Goal: Transaction & Acquisition: Purchase product/service

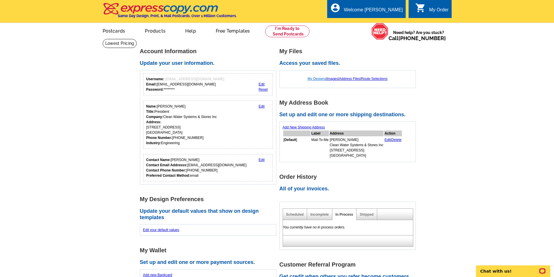
click at [319, 79] on link "My Designs" at bounding box center [317, 79] width 18 height 4
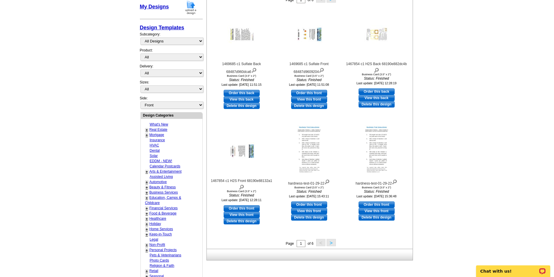
scroll to position [116, 0]
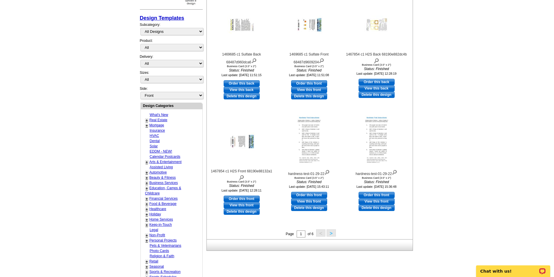
click at [330, 235] on button ">" at bounding box center [331, 233] width 9 height 7
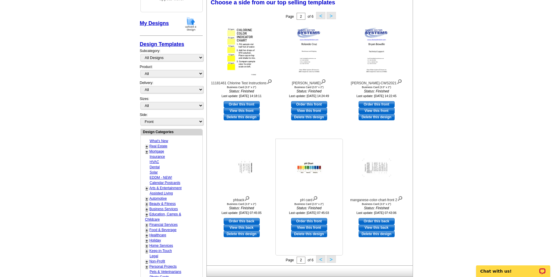
scroll to position [86, 0]
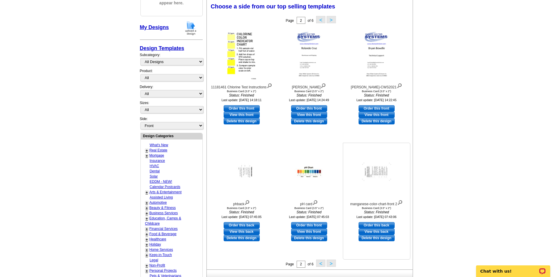
click at [382, 226] on link "Order this back" at bounding box center [377, 225] width 36 height 6
select select "5"
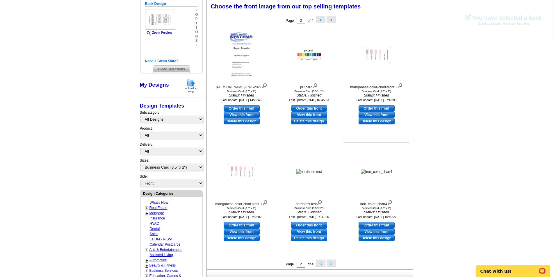
click at [388, 107] on link "Order this front" at bounding box center [377, 108] width 36 height 6
select select "back"
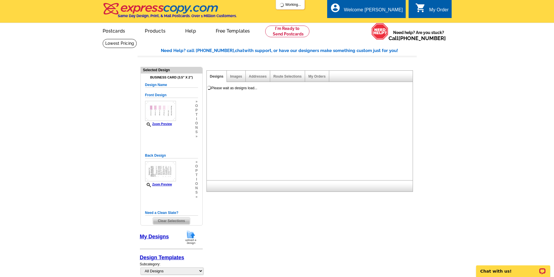
scroll to position [0, 0]
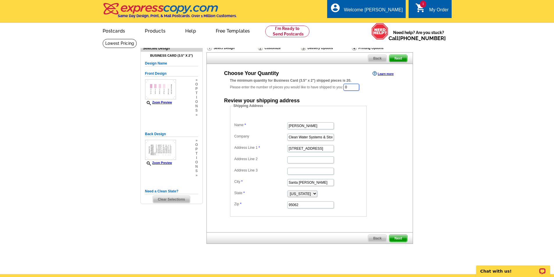
click at [359, 89] on input "0" at bounding box center [352, 87] width 16 height 7
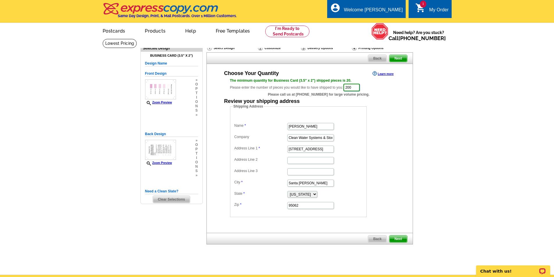
type input "200"
click at [387, 114] on form "Shipping Address Name Gerry Bulfin Company Clean Water Systems & Stores Inc Add…" at bounding box center [310, 161] width 160 height 114
click at [392, 235] on div "Back Next" at bounding box center [310, 239] width 207 height 12
click at [392, 238] on span "Next" at bounding box center [398, 239] width 17 height 7
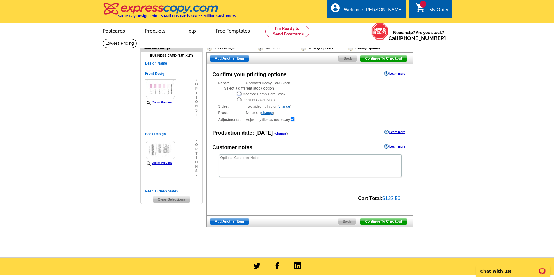
click at [240, 95] on input "radio" at bounding box center [239, 94] width 4 height 4
radio input "true"
click at [378, 219] on span "Continue To Checkout" at bounding box center [383, 221] width 47 height 7
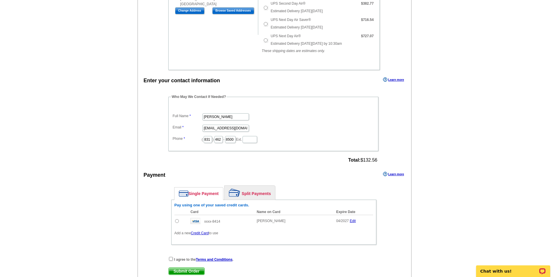
scroll to position [233, 0]
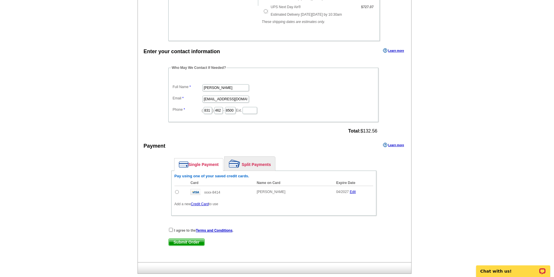
click at [177, 192] on input "radio" at bounding box center [177, 192] width 4 height 4
radio input "true"
click at [172, 228] on input "checkbox" at bounding box center [171, 230] width 4 height 4
checkbox input "true"
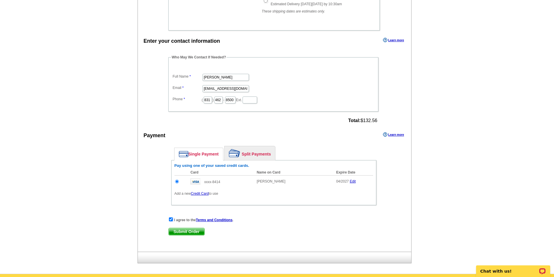
scroll to position [249, 0]
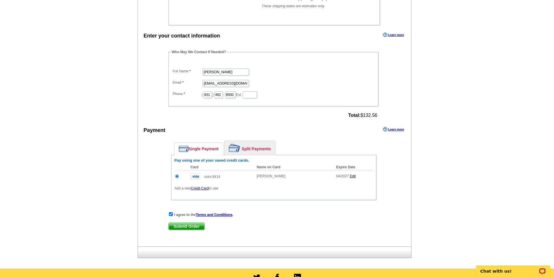
click at [194, 226] on span "Submit Order" at bounding box center [187, 226] width 36 height 7
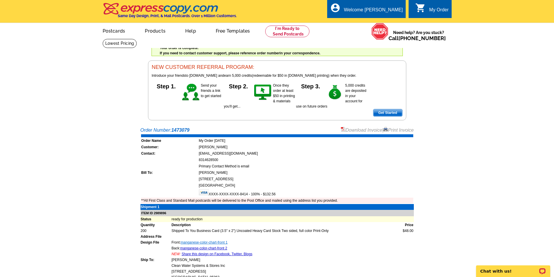
click at [223, 243] on link "manganese-color-chart-front 1" at bounding box center [204, 243] width 47 height 4
click at [227, 250] on link "manganese-color-chart-front 2" at bounding box center [203, 249] width 47 height 4
click at [386, 18] on ul "My Account Logout" at bounding box center [389, 27] width 33 height 25
click at [386, 20] on ul "My Account Logout" at bounding box center [389, 27] width 33 height 25
click at [372, 5] on div "account_circle Welcome Gerry My Account Logout" at bounding box center [366, 9] width 79 height 18
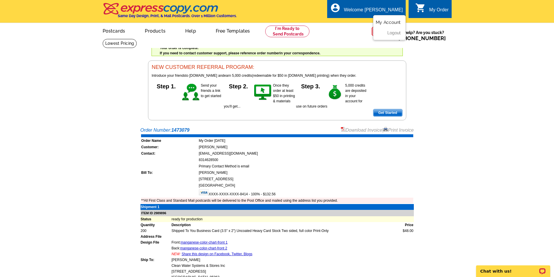
click at [381, 22] on link "My Account" at bounding box center [388, 22] width 25 height 5
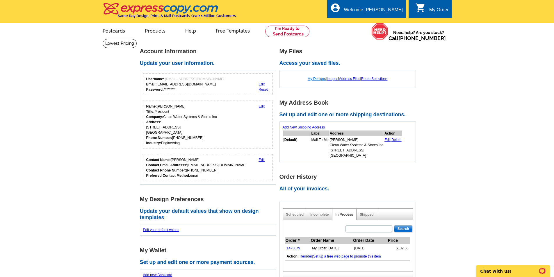
click at [310, 79] on link "My Designs" at bounding box center [317, 79] width 18 height 4
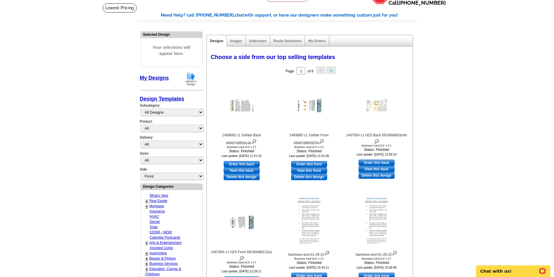
scroll to position [146, 0]
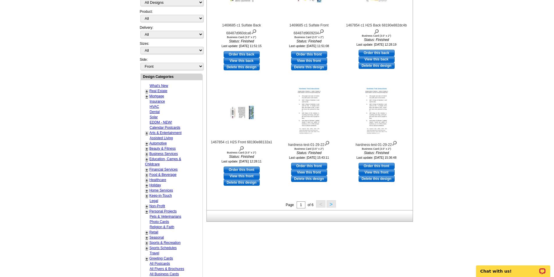
click at [332, 202] on button ">" at bounding box center [331, 204] width 9 height 7
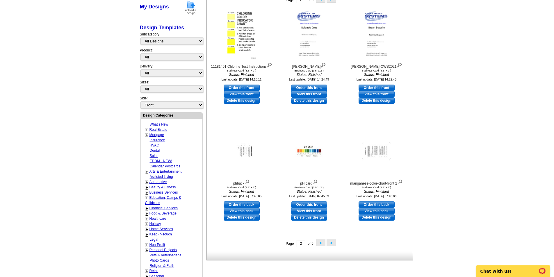
scroll to position [115, 0]
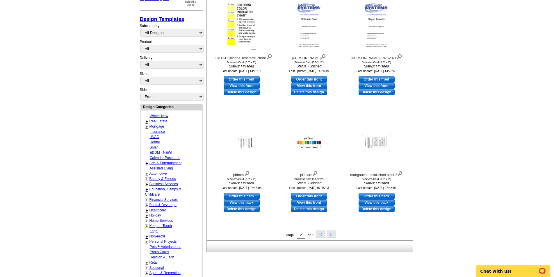
click at [330, 237] on button ">" at bounding box center [331, 234] width 9 height 7
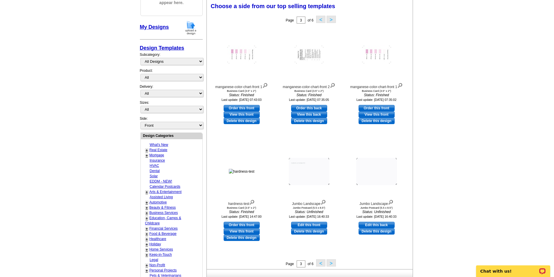
scroll to position [86, 0]
click at [331, 262] on button ">" at bounding box center [331, 263] width 9 height 7
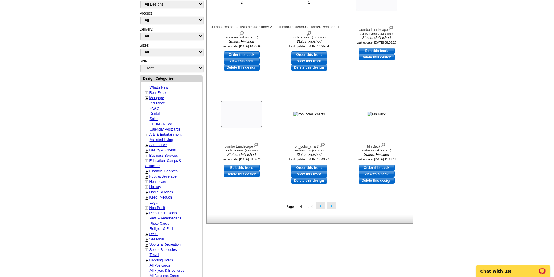
scroll to position [144, 0]
click at [332, 204] on button ">" at bounding box center [331, 205] width 9 height 7
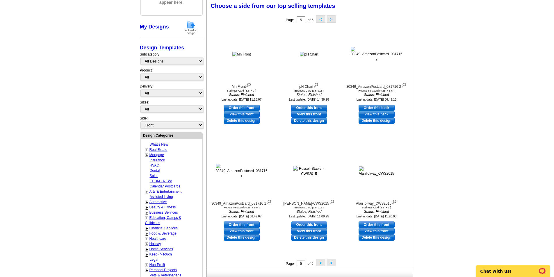
scroll to position [86, 0]
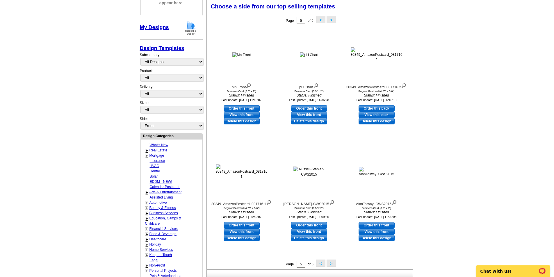
click at [333, 263] on button ">" at bounding box center [331, 263] width 9 height 7
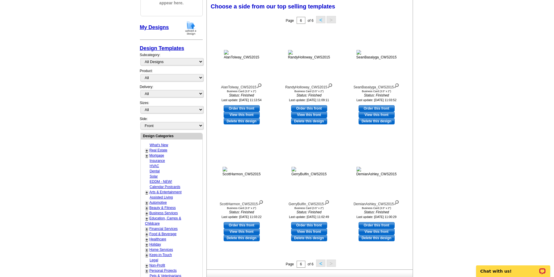
click at [318, 263] on button "<" at bounding box center [320, 263] width 9 height 7
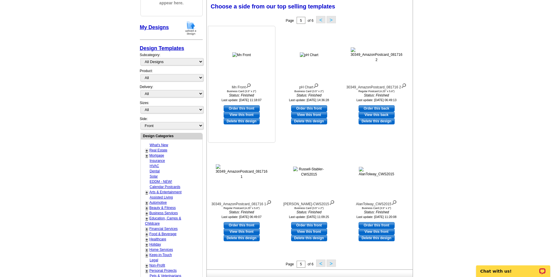
click at [242, 71] on div at bounding box center [242, 55] width 64 height 52
click at [248, 86] on img at bounding box center [249, 85] width 6 height 6
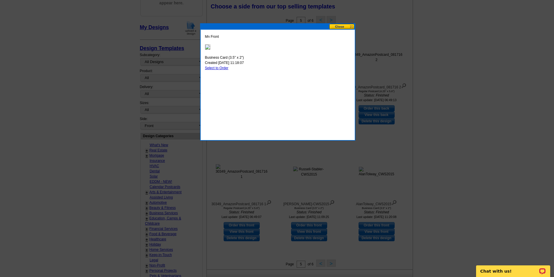
click at [336, 25] on button at bounding box center [342, 27] width 26 height 6
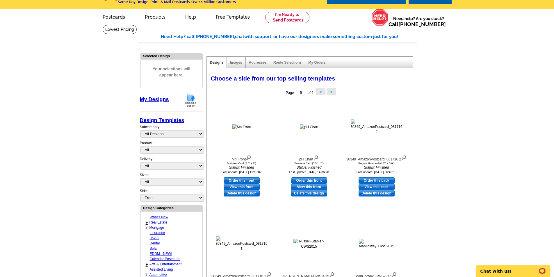
scroll to position [0, 0]
